Goal: Entertainment & Leisure: Consume media (video, audio)

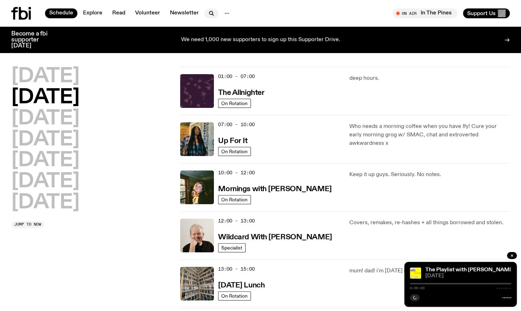
click at [208, 13] on icon "button" at bounding box center [211, 13] width 8 height 8
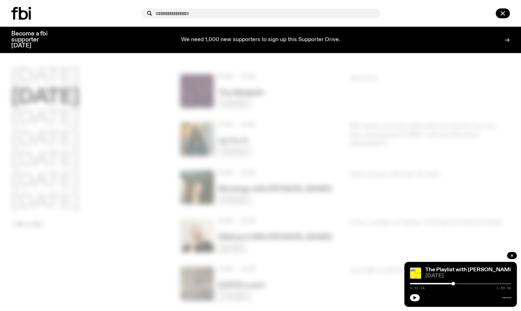
click at [208, 13] on input "text" at bounding box center [264, 14] width 219 height 6
type input "**********"
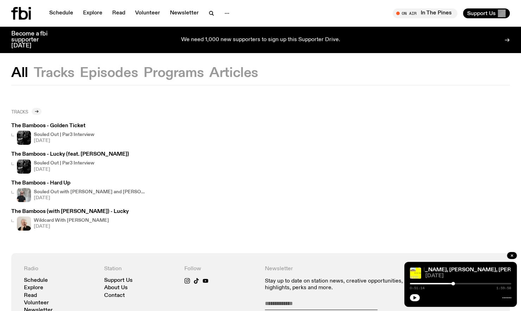
click at [35, 113] on div at bounding box center [37, 111] width 10 height 7
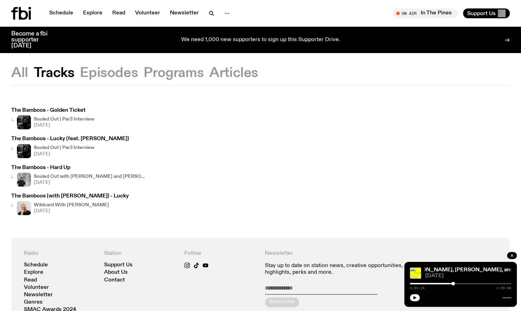
click at [22, 179] on img at bounding box center [24, 180] width 14 height 14
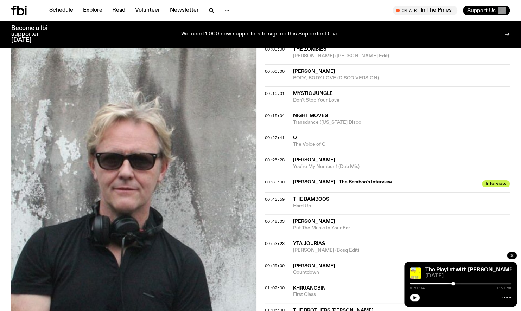
scroll to position [267, 0]
click at [268, 197] on span "00:43:59" at bounding box center [275, 200] width 20 height 6
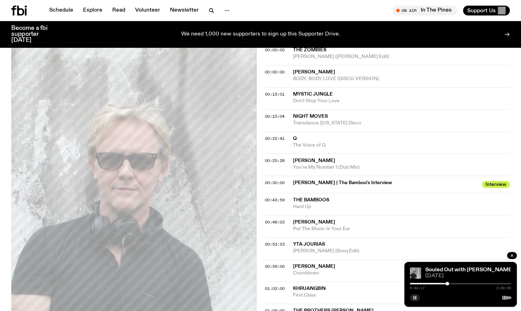
click at [412, 297] on icon "button" at bounding box center [414, 298] width 4 height 4
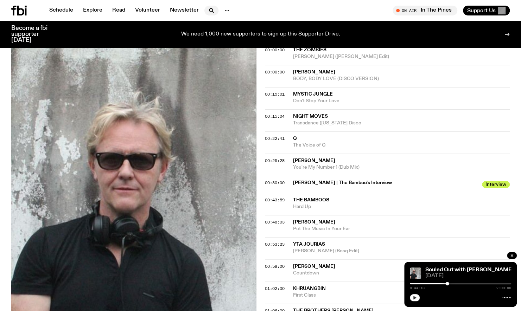
click at [207, 11] on icon "button" at bounding box center [211, 10] width 8 height 8
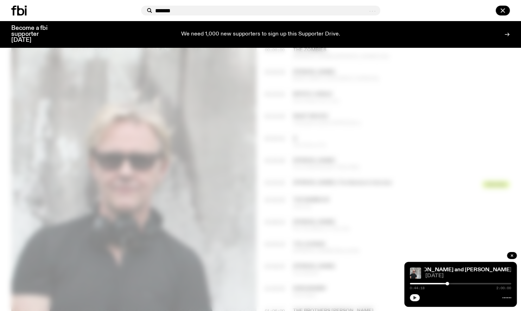
type input "*******"
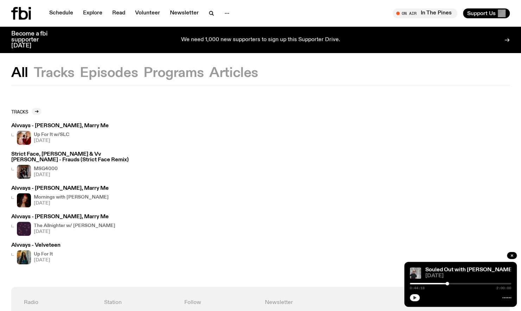
click at [21, 248] on h3 "Alvvays - Velveteen" at bounding box center [35, 245] width 49 height 5
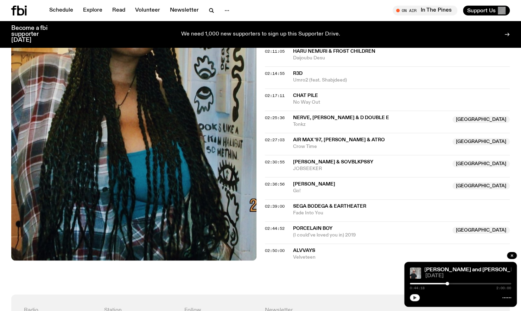
scroll to position [843, 0]
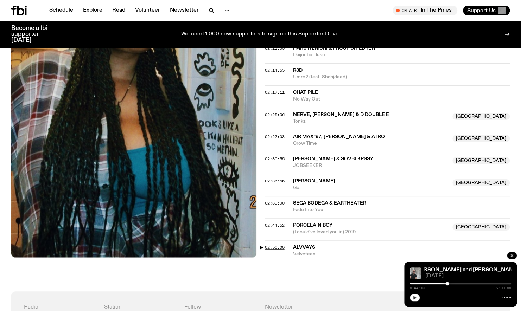
click at [274, 245] on span "02:50:00" at bounding box center [275, 248] width 20 height 6
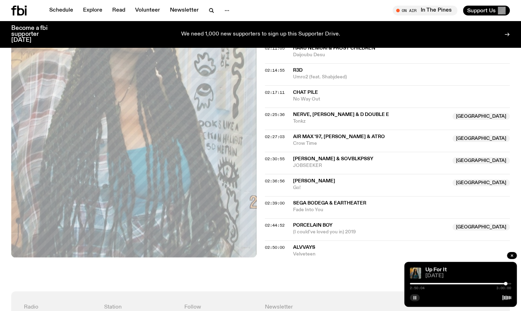
click at [414, 298] on rect "button" at bounding box center [413, 298] width 1 height 4
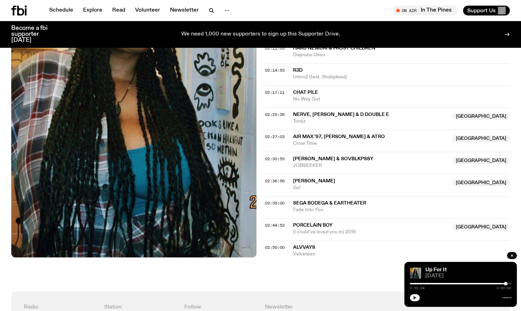
click at [414, 298] on icon "button" at bounding box center [414, 298] width 3 height 4
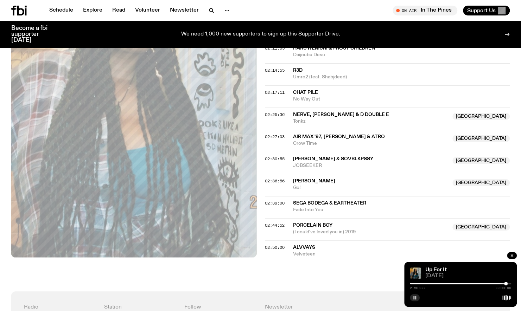
click at [413, 297] on icon "button" at bounding box center [414, 298] width 4 height 4
